Goal: Find specific page/section: Find specific page/section

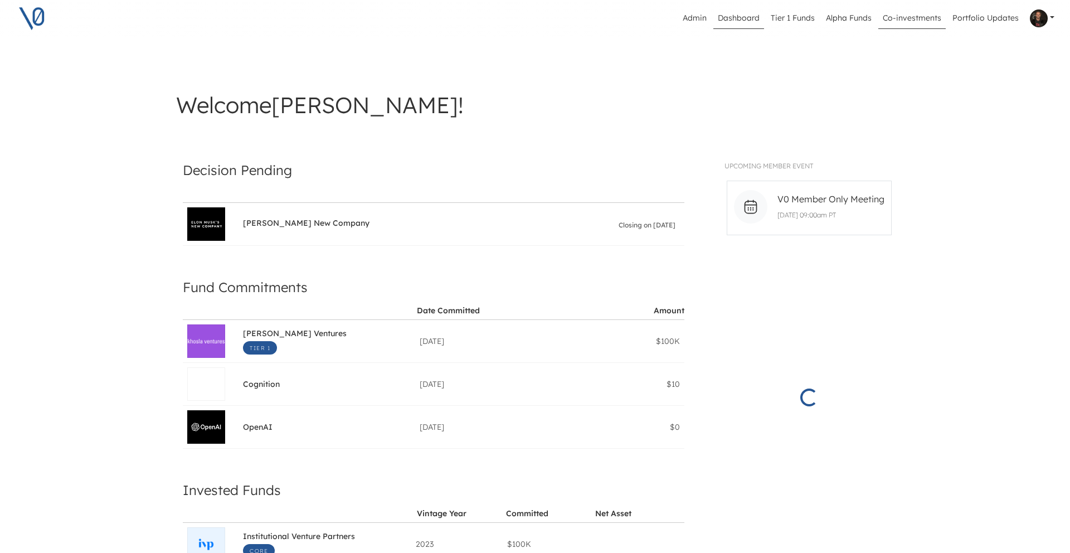
click at [894, 16] on link "Co-investments" at bounding box center [911, 18] width 67 height 21
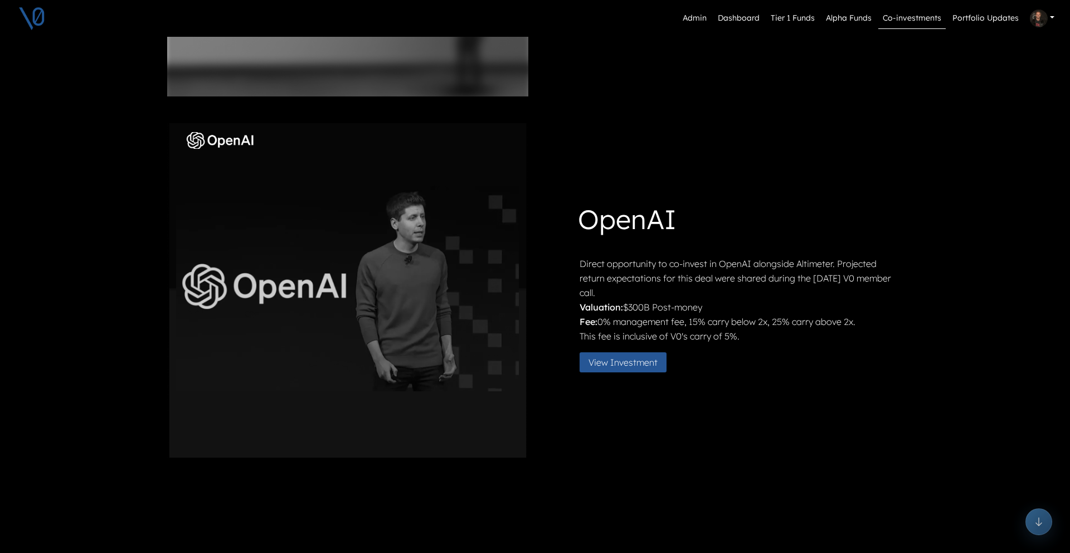
scroll to position [430, 0]
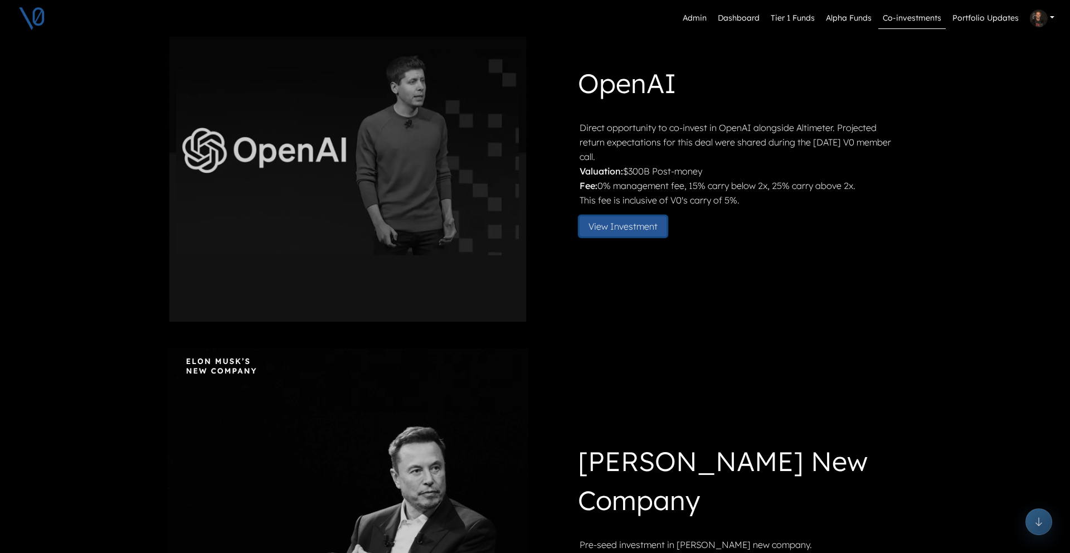
click at [618, 223] on button "View Investment" at bounding box center [622, 226] width 87 height 20
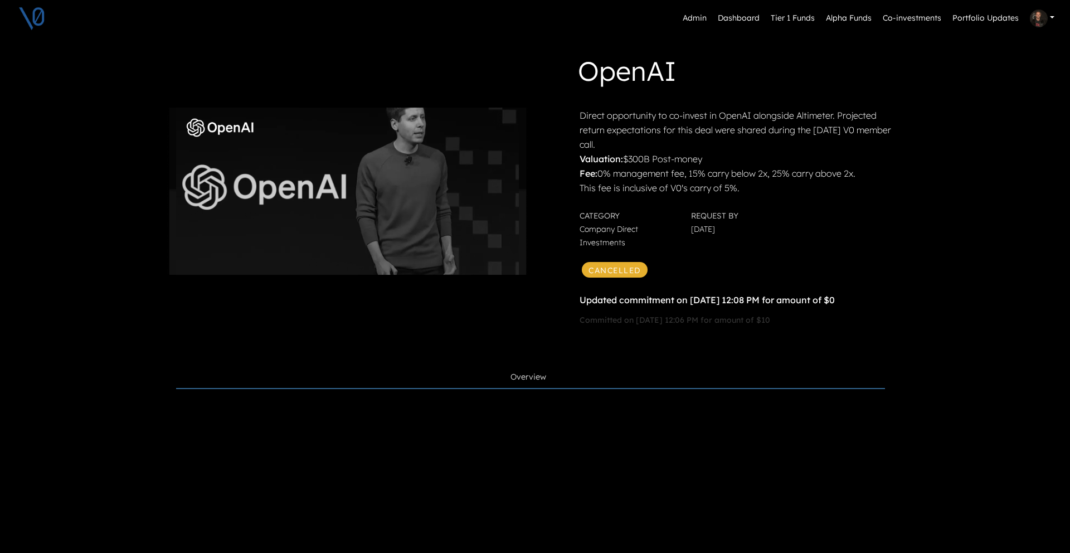
scroll to position [70, 0]
